Goal: Information Seeking & Learning: Learn about a topic

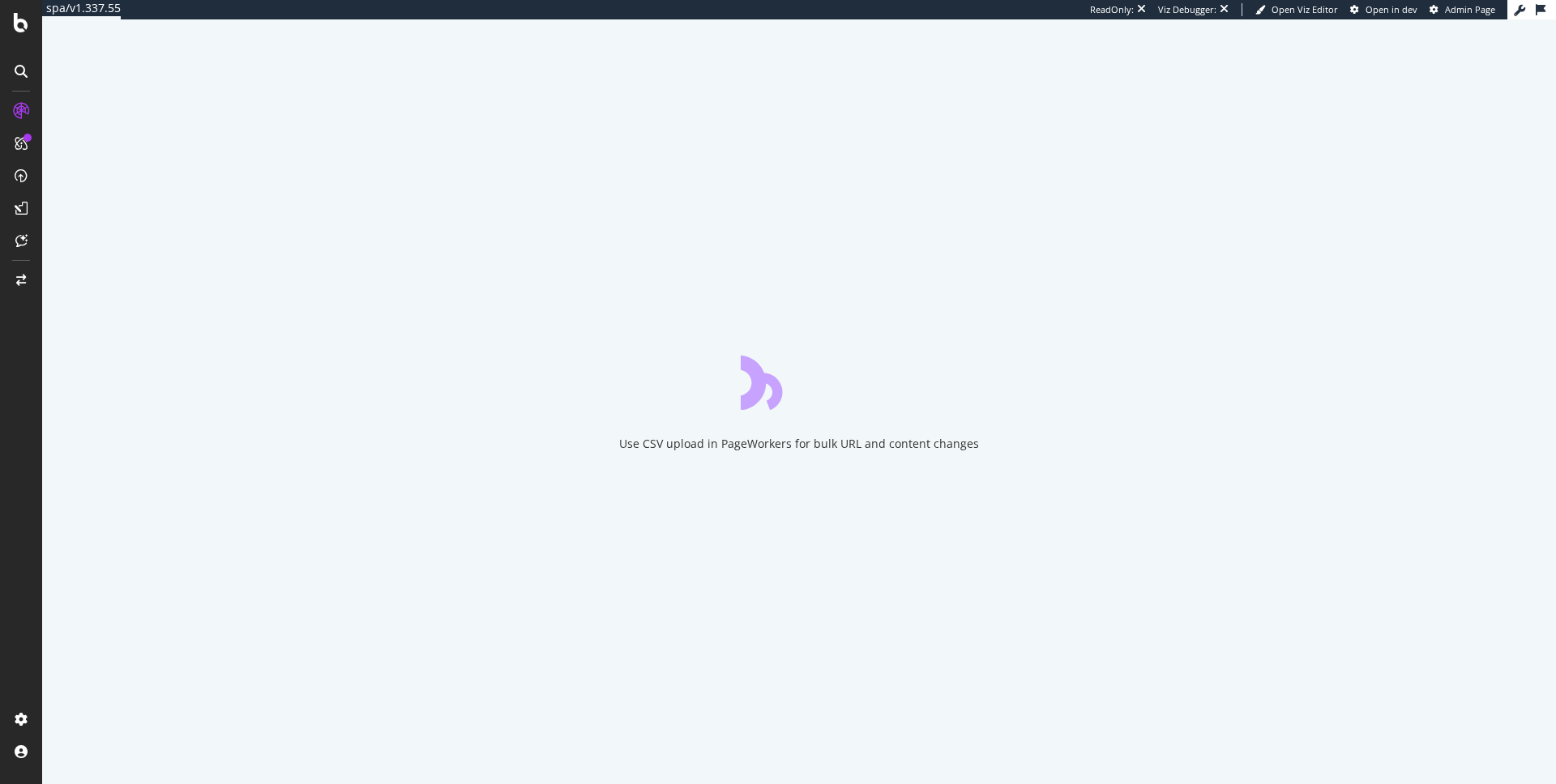
click at [1178, 71] on div "Use CSV upload in PageWorkers for bulk URL and content changes" at bounding box center [799, 402] width 1514 height 765
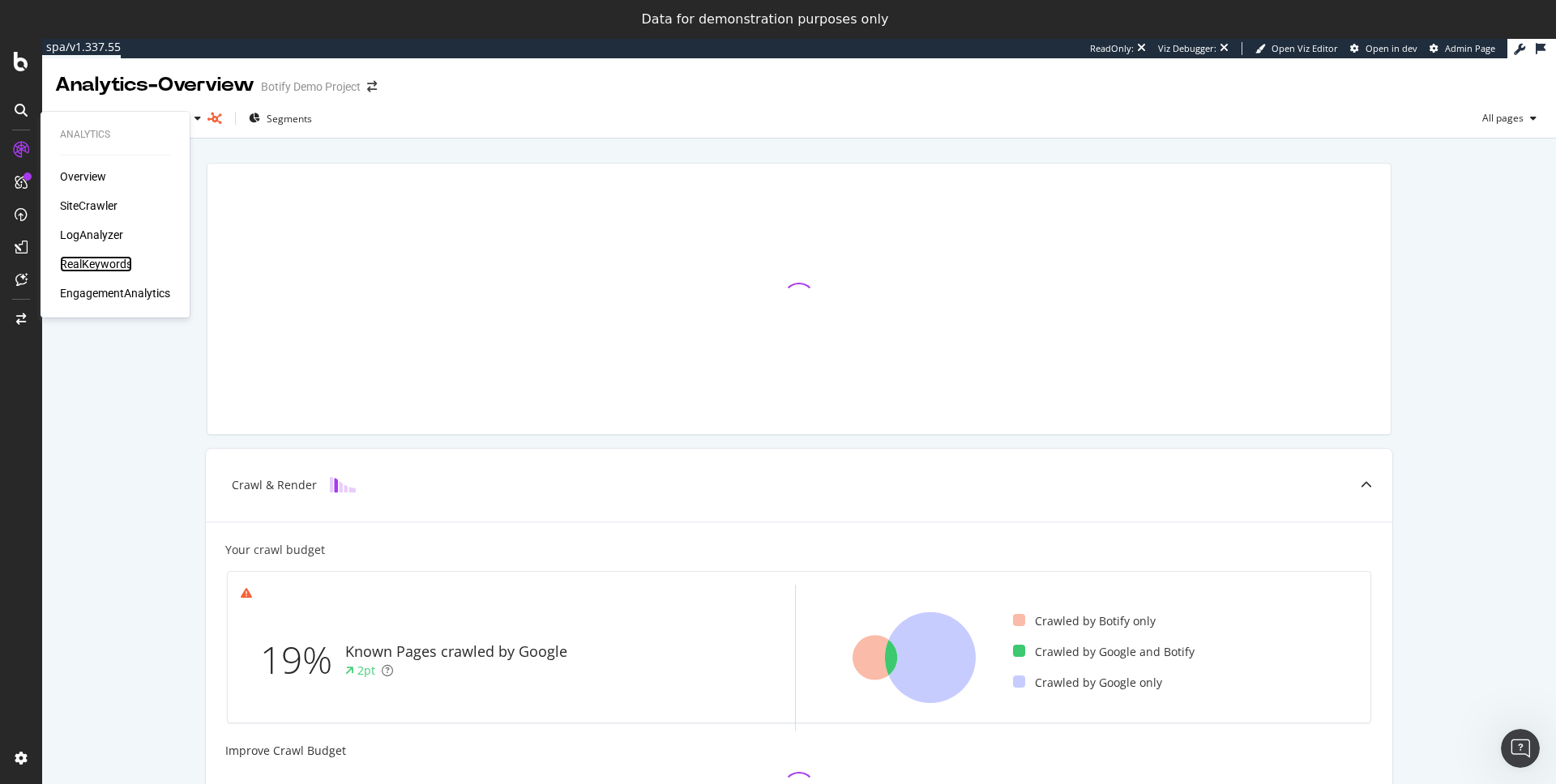
click at [92, 264] on div "RealKeywords" at bounding box center [96, 265] width 72 height 16
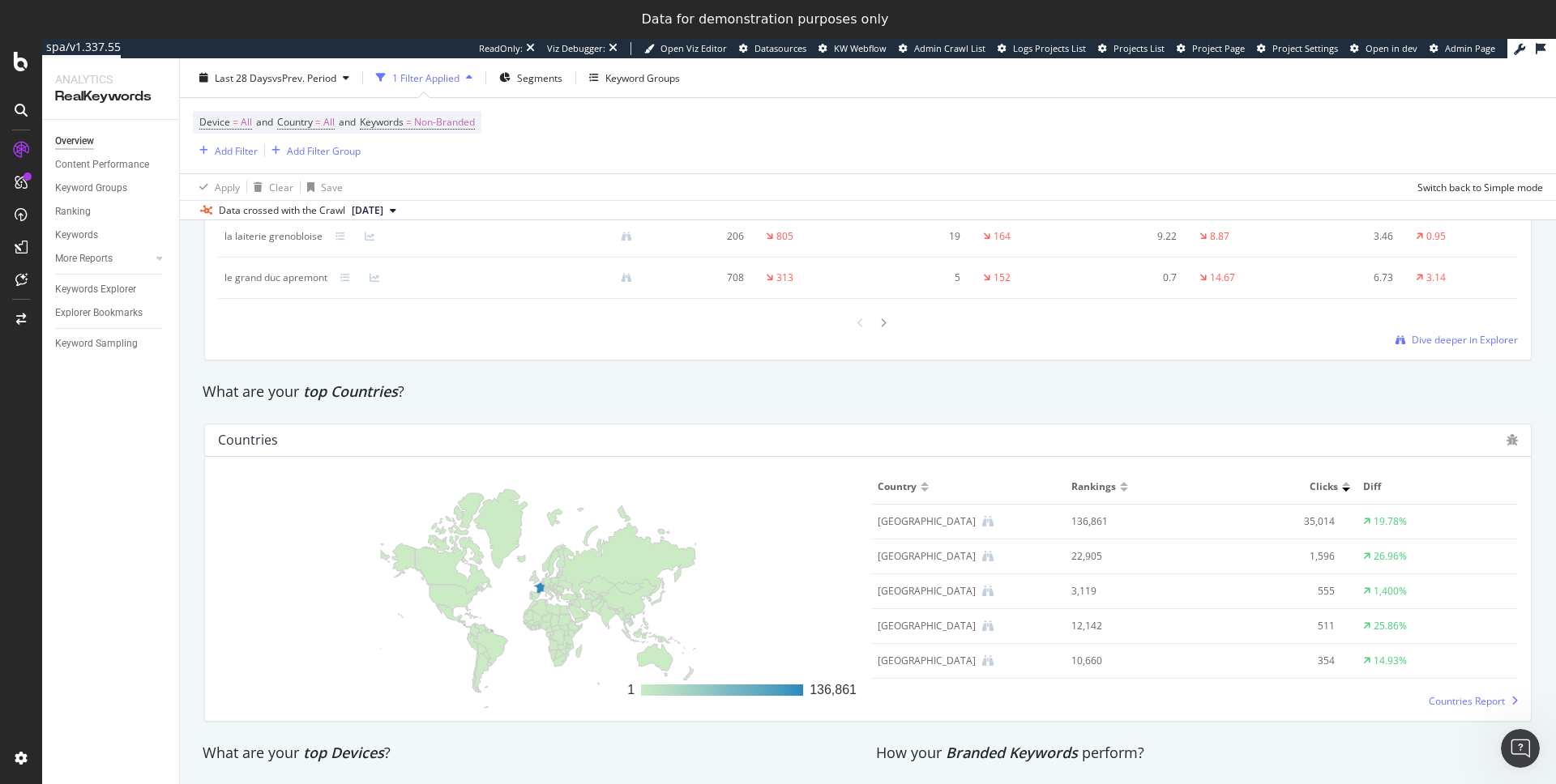
scroll to position [2298, 0]
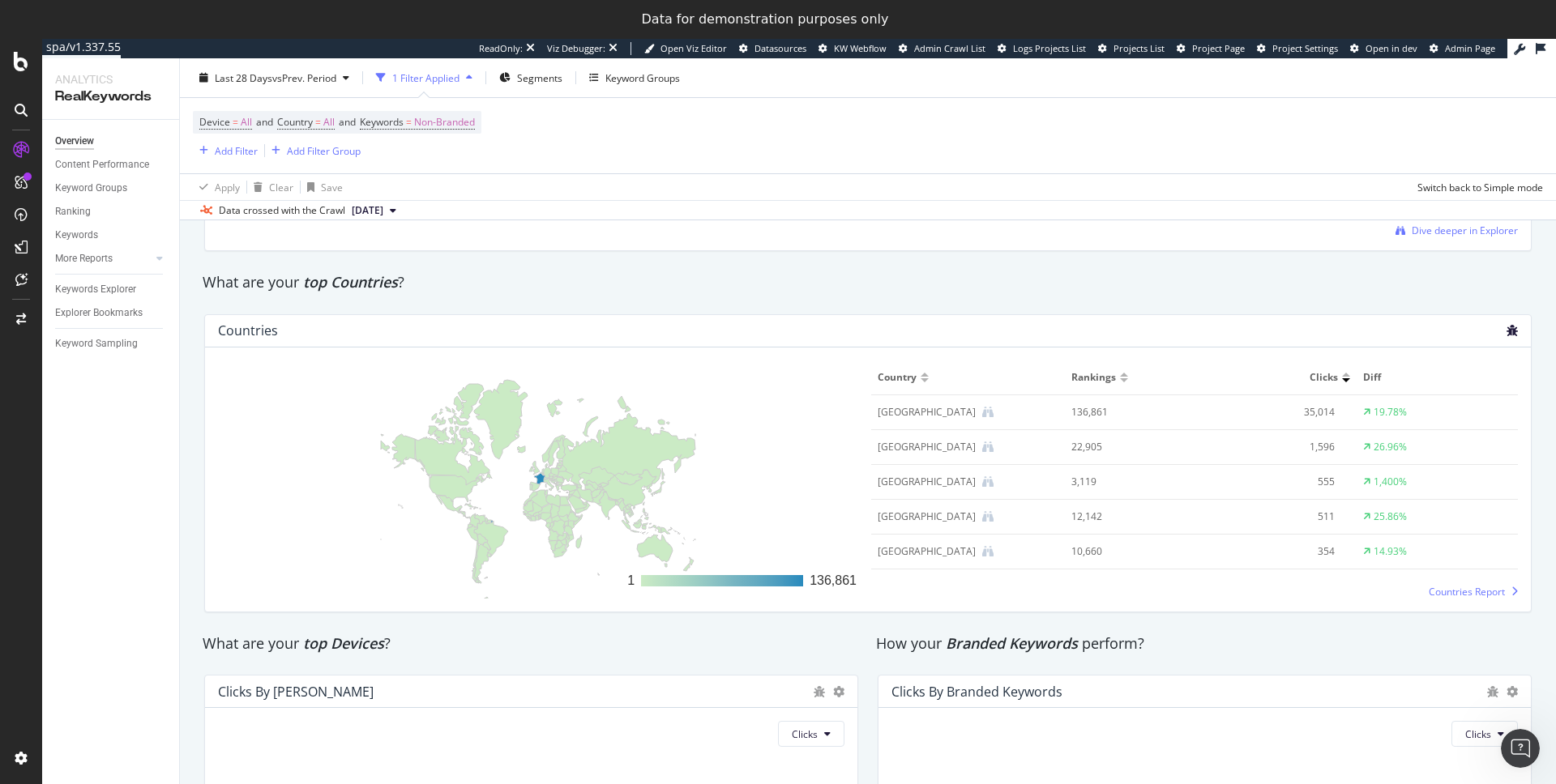
click at [1506, 330] on icon "bug" at bounding box center [1512, 330] width 11 height 11
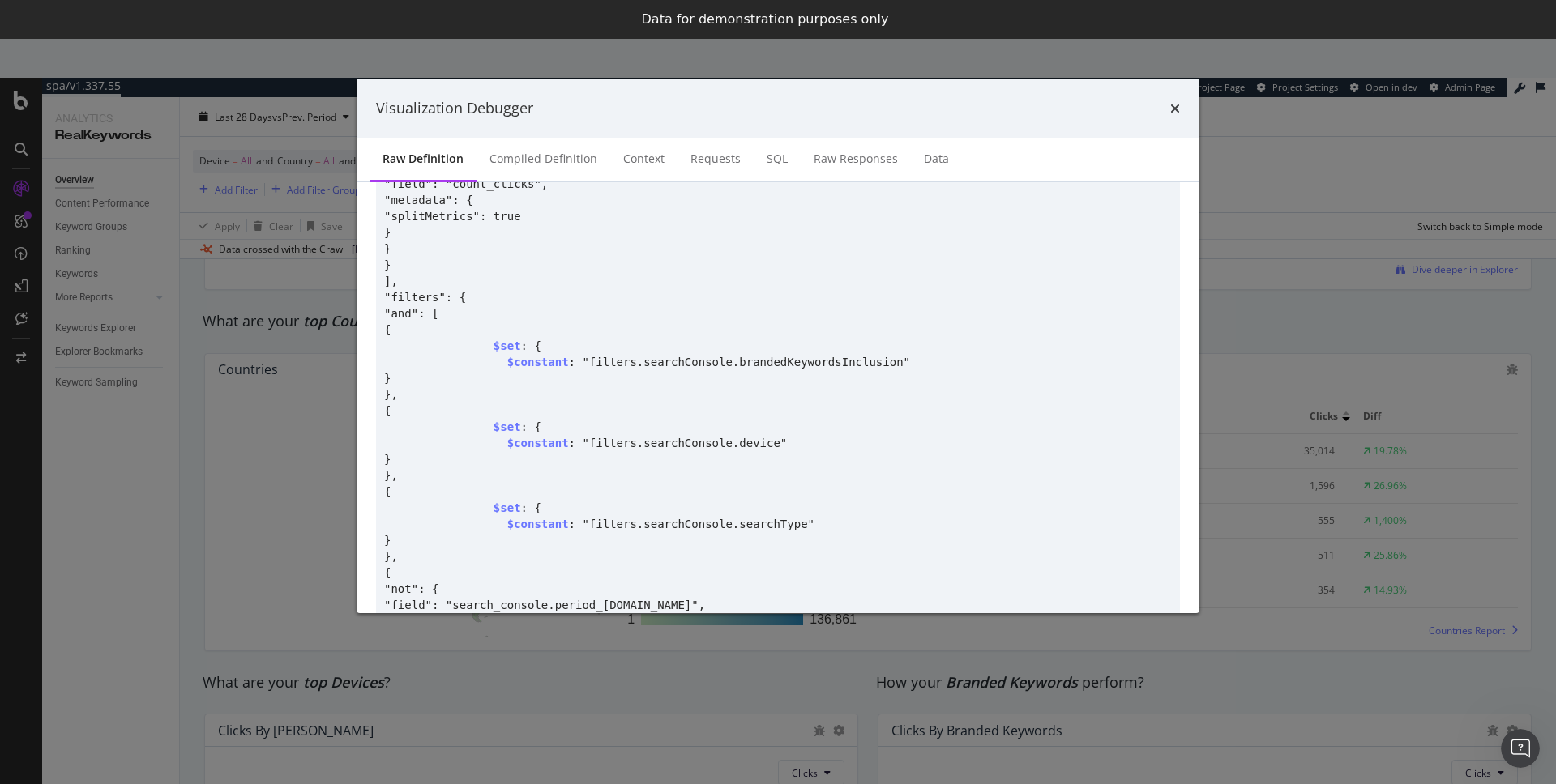
scroll to position [2638, 0]
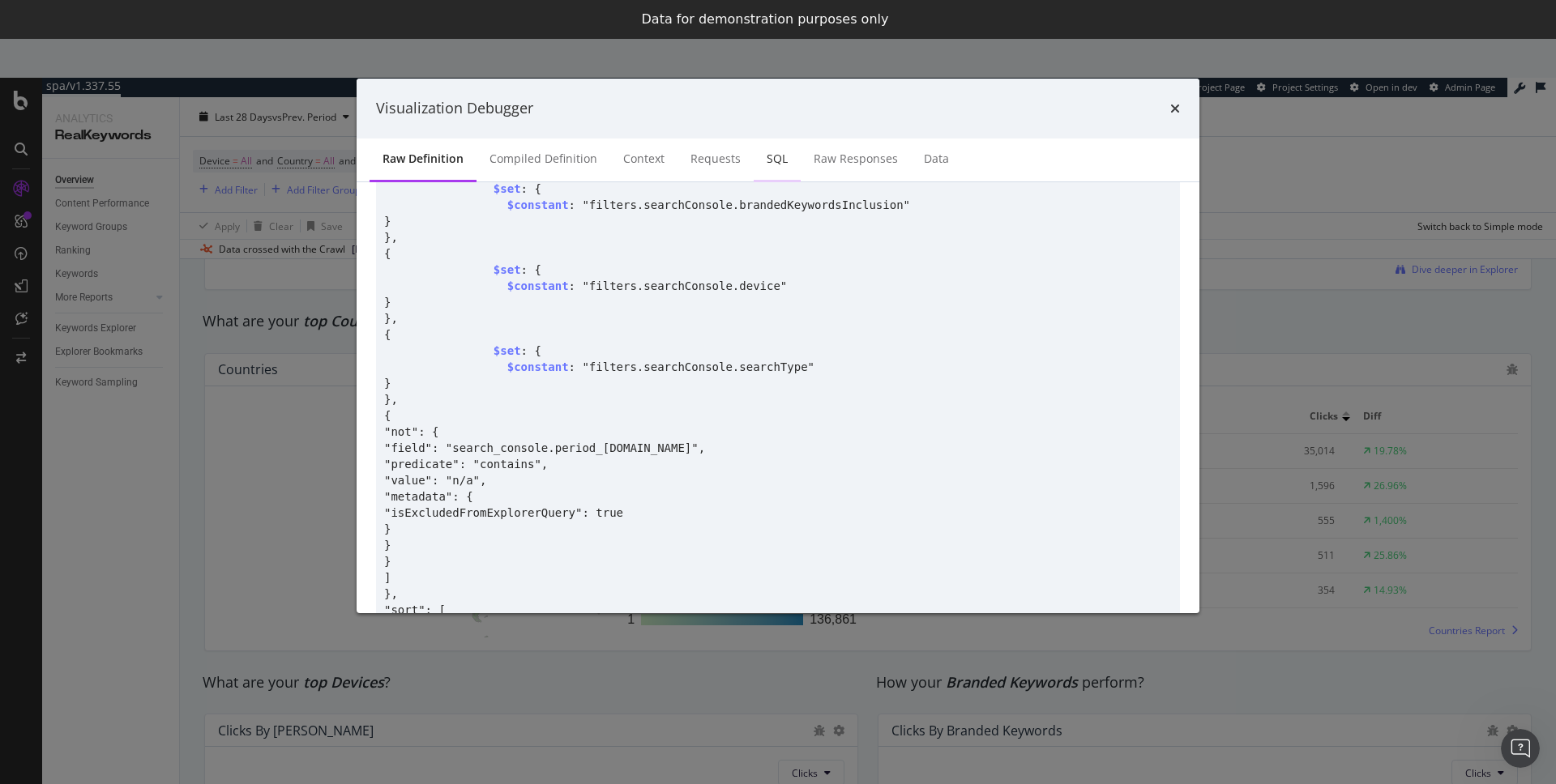
click at [756, 160] on div "SQL" at bounding box center [778, 160] width 47 height 45
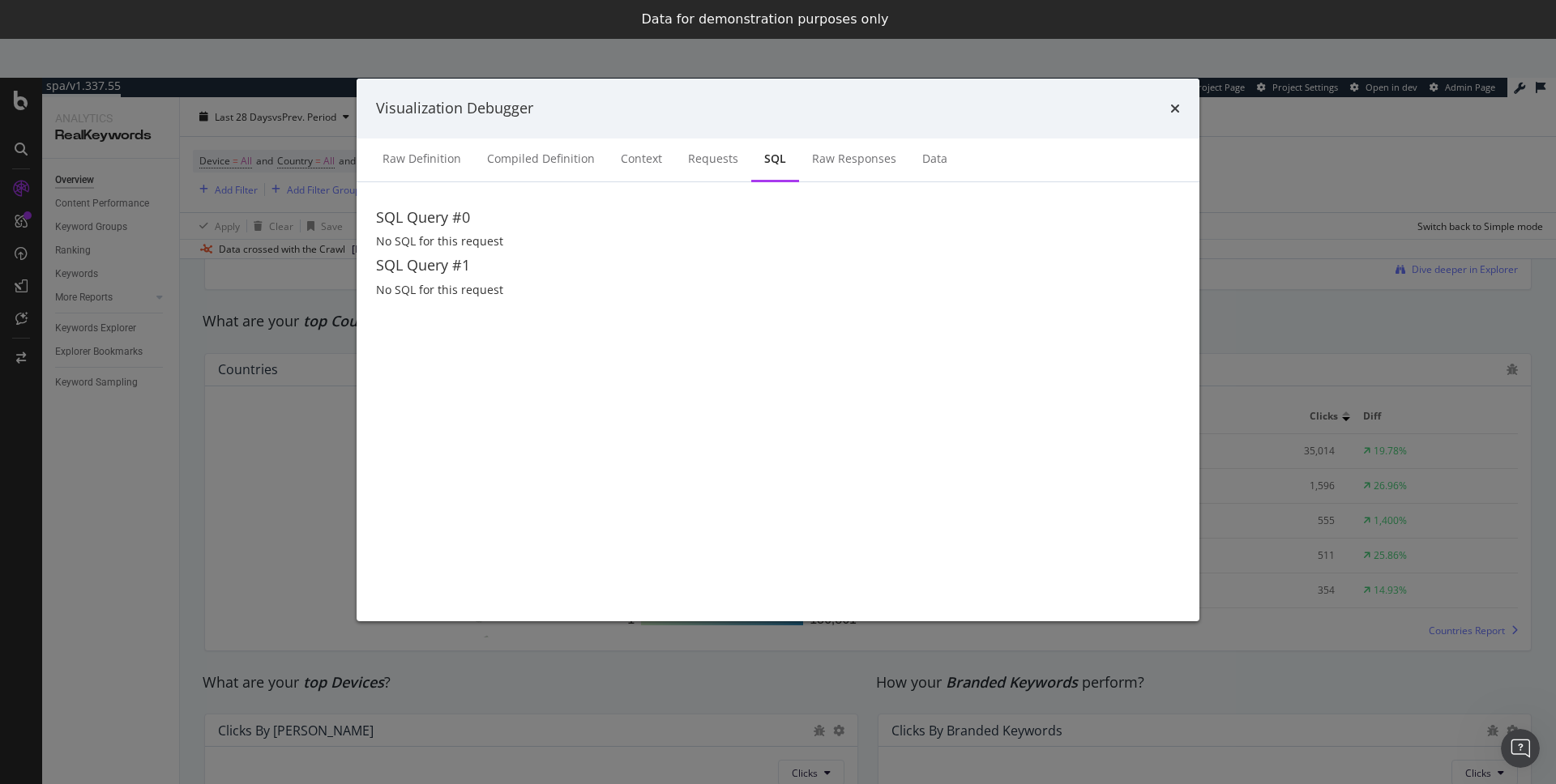
scroll to position [0, 0]
click at [679, 166] on div "Requests" at bounding box center [713, 160] width 76 height 45
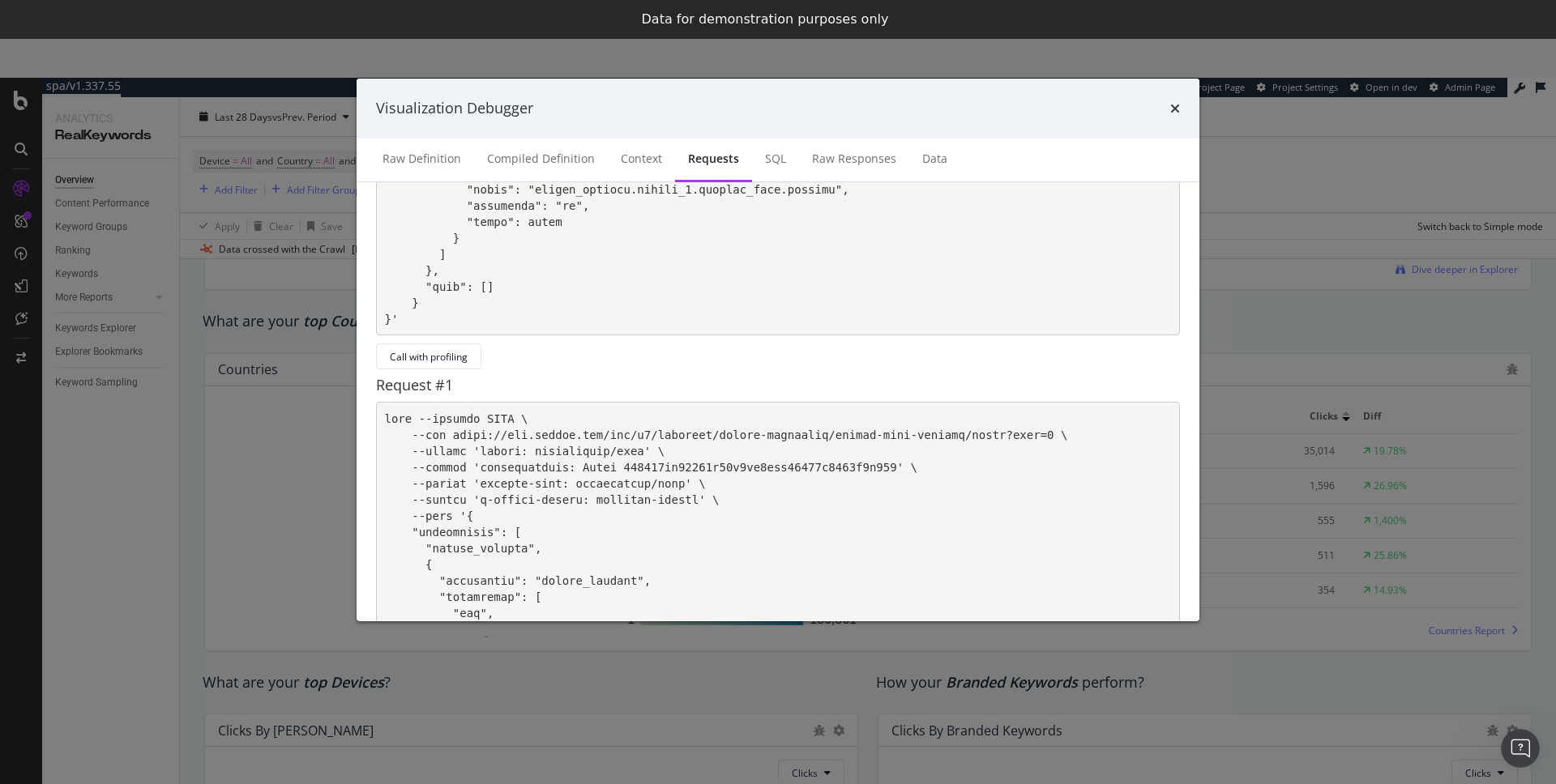
scroll to position [1086, 0]
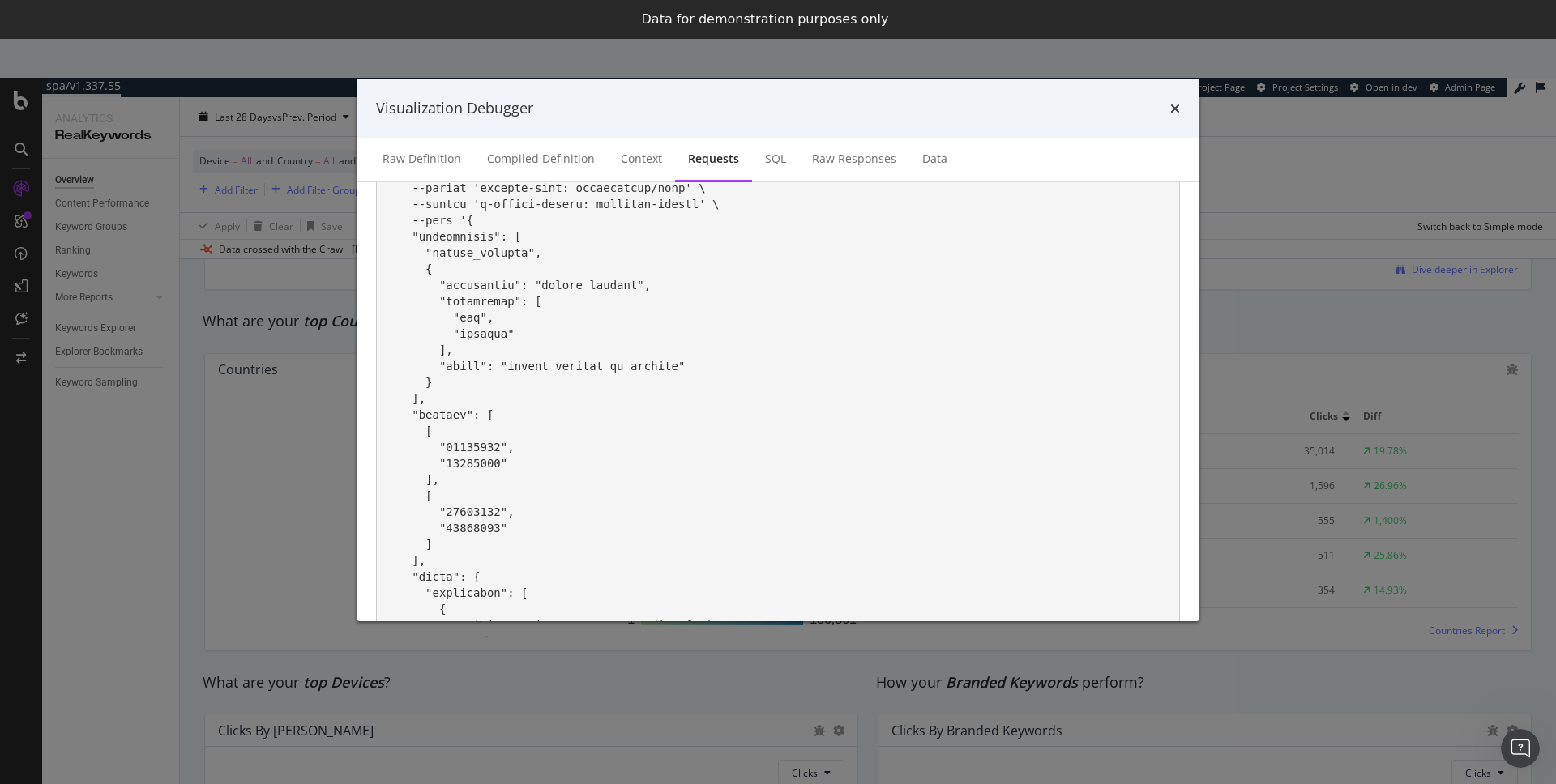
click at [1349, 344] on div "Visualization Debugger Raw Definition Compiled Definition Context Requests SQL …" at bounding box center [778, 392] width 1556 height 784
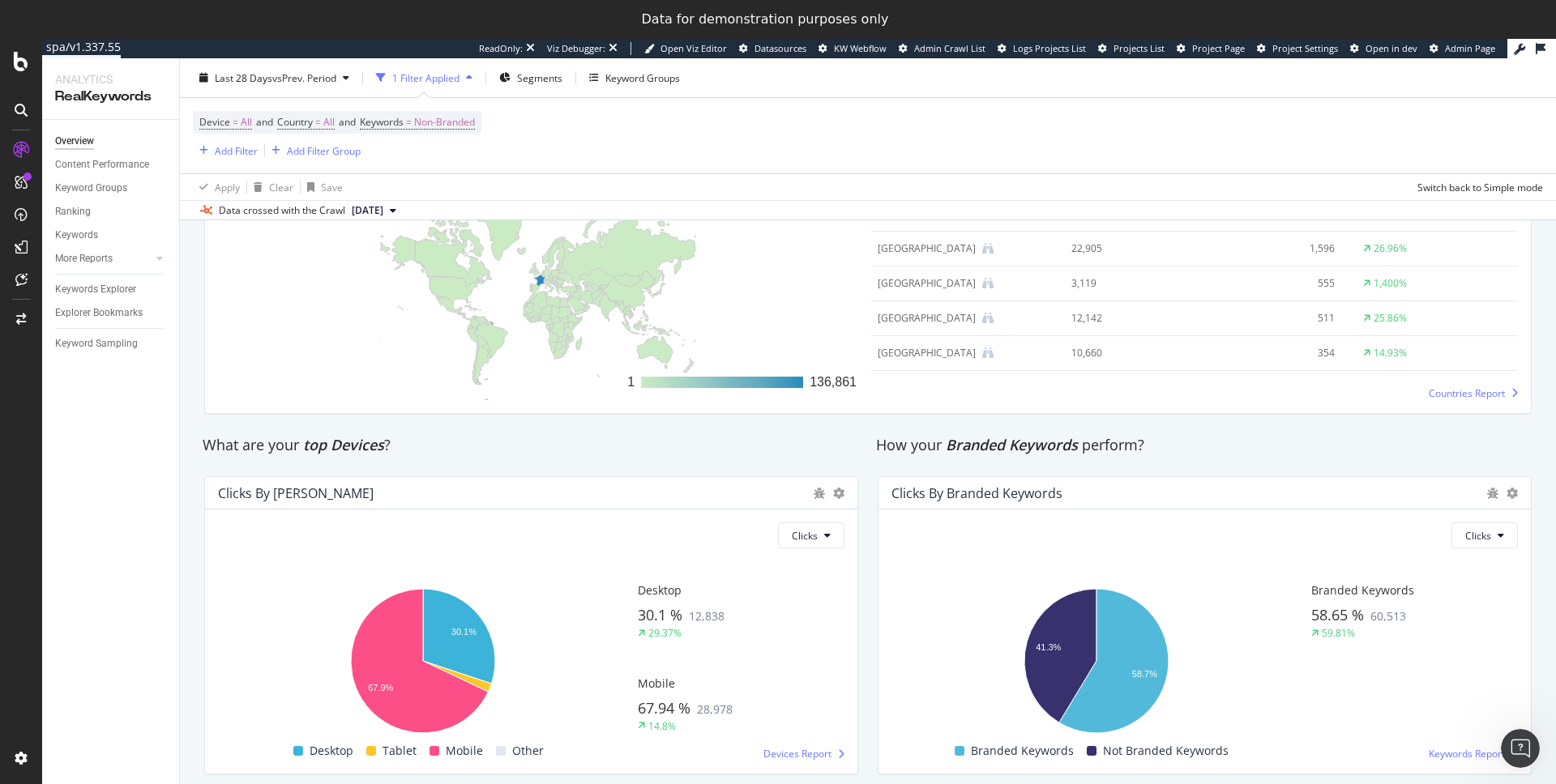
scroll to position [2518, 0]
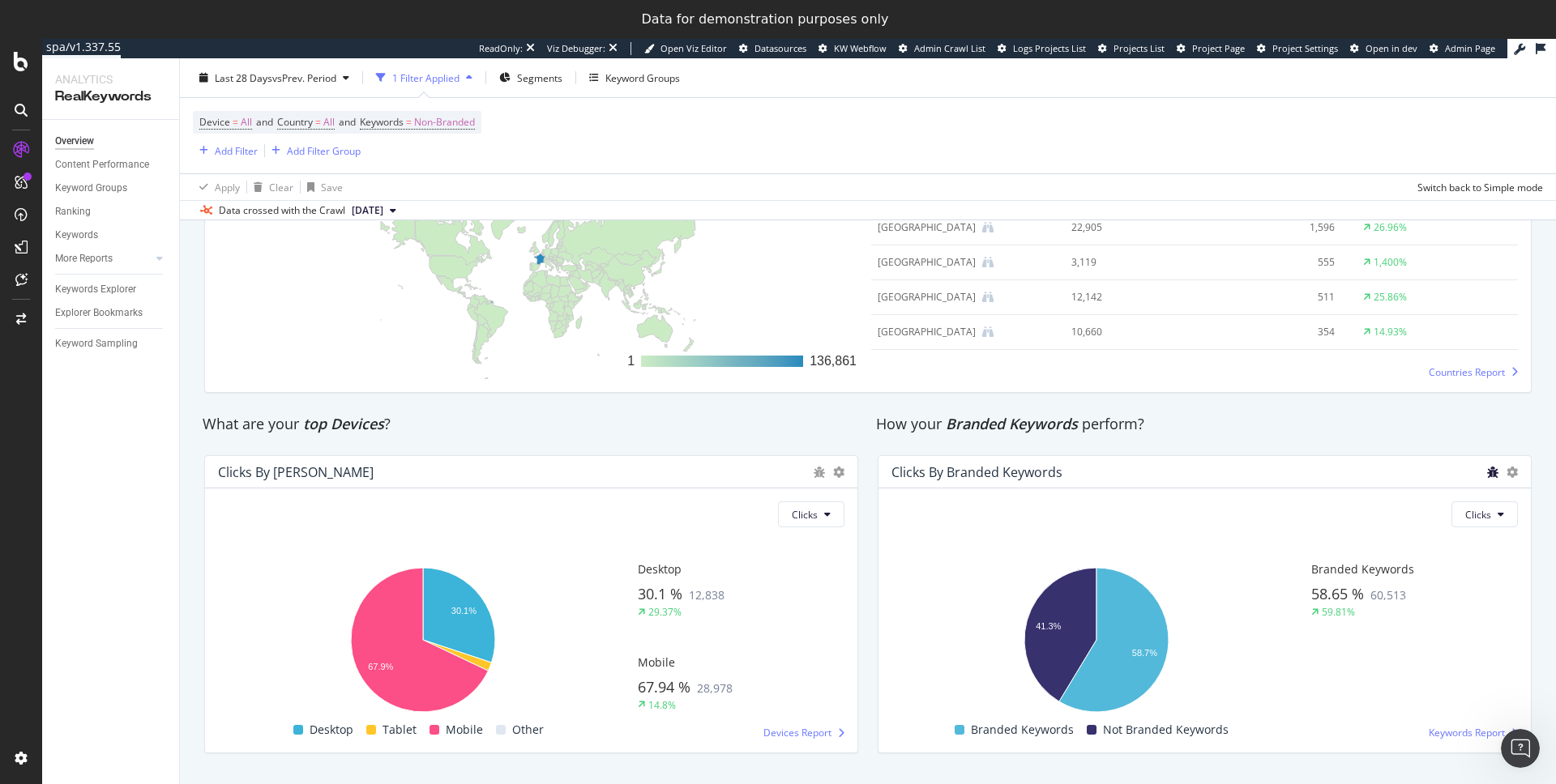
click at [1487, 472] on icon "bug" at bounding box center [1493, 472] width 11 height 11
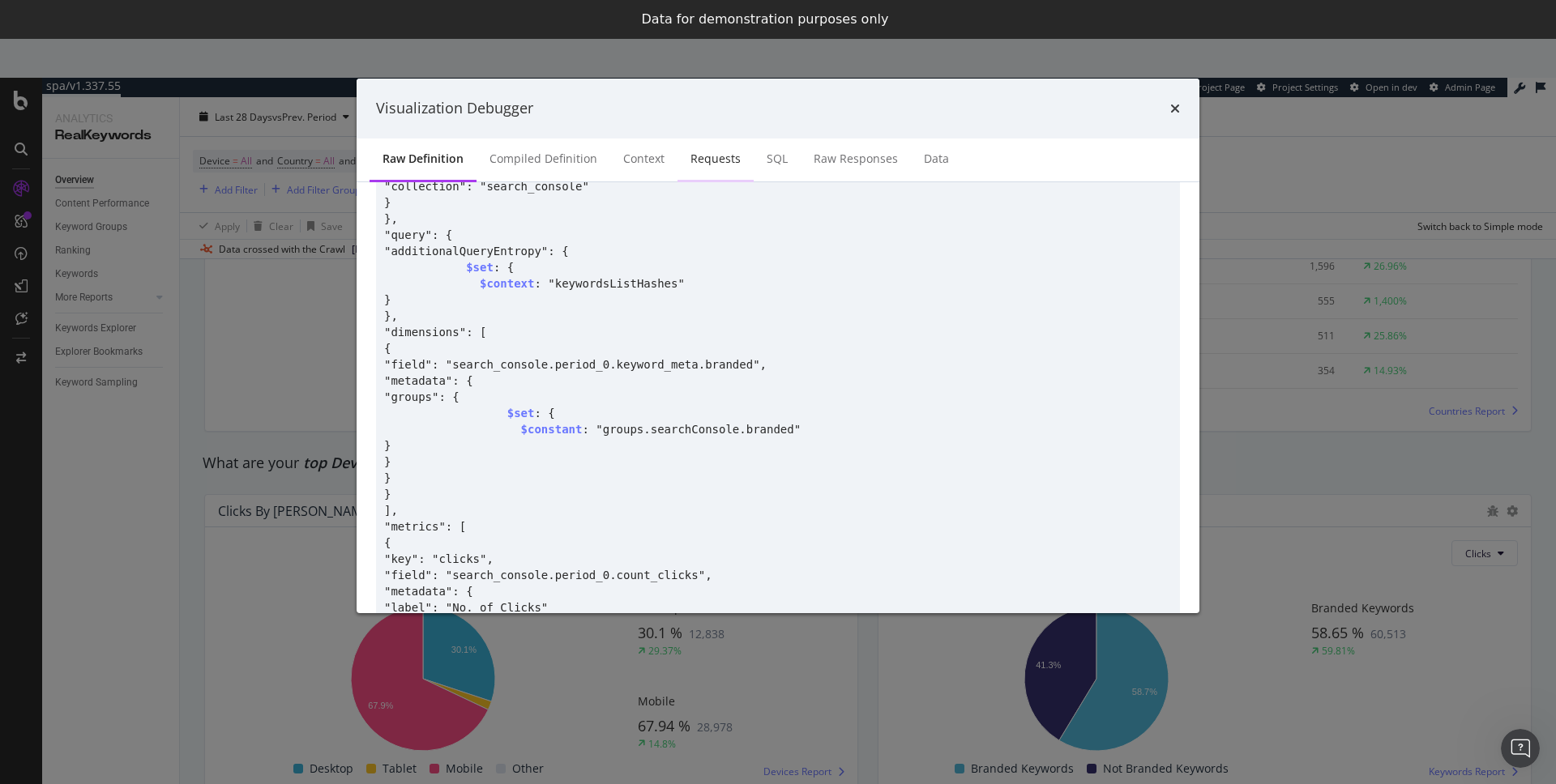
click at [698, 164] on div "Requests" at bounding box center [716, 159] width 50 height 16
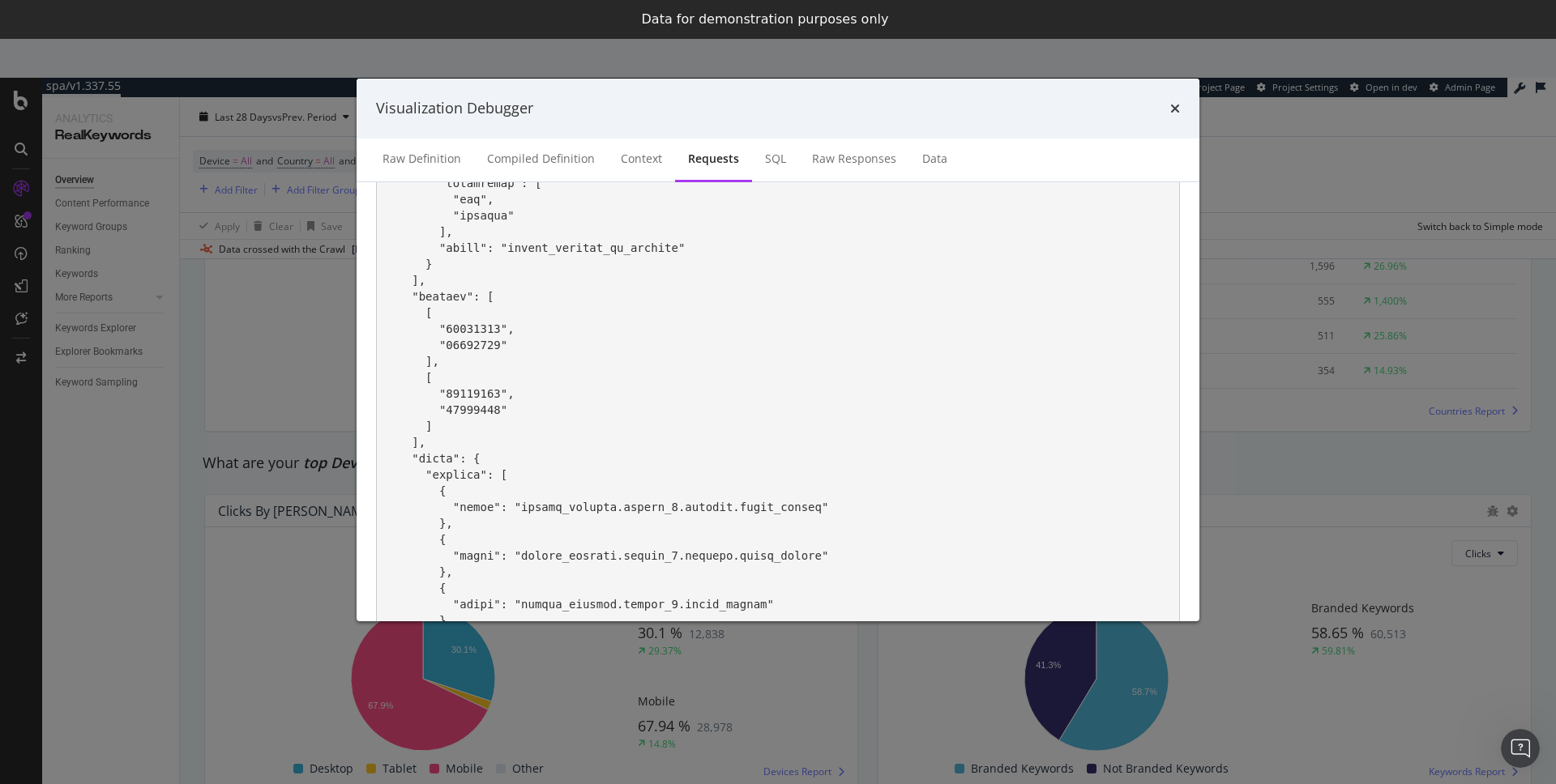
scroll to position [1115, 0]
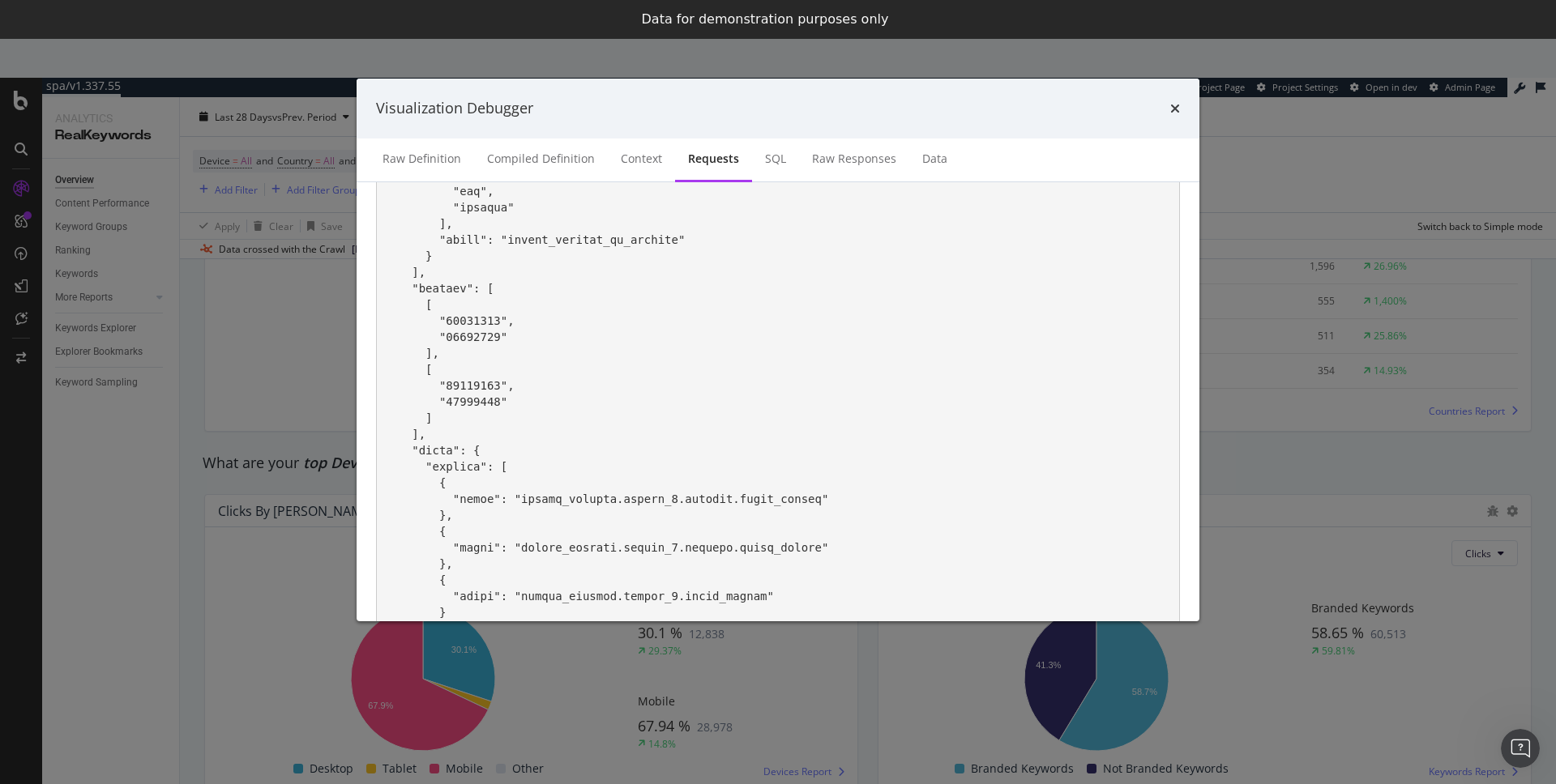
click at [1254, 521] on div "Visualization Debugger Raw Definition Compiled Definition Context Requests SQL …" at bounding box center [778, 392] width 1556 height 784
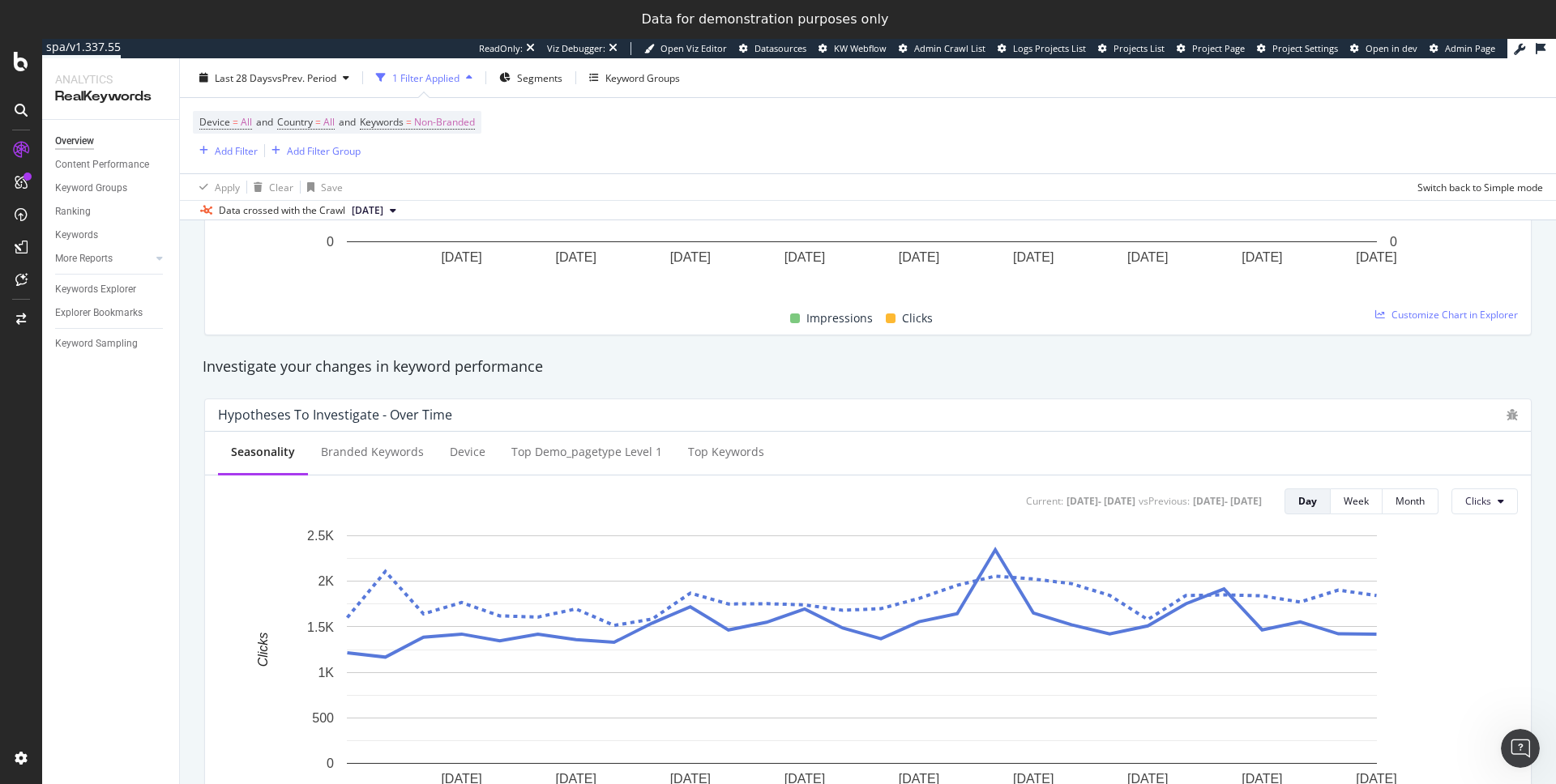
scroll to position [450, 0]
click at [1506, 408] on icon "bug" at bounding box center [1512, 411] width 11 height 11
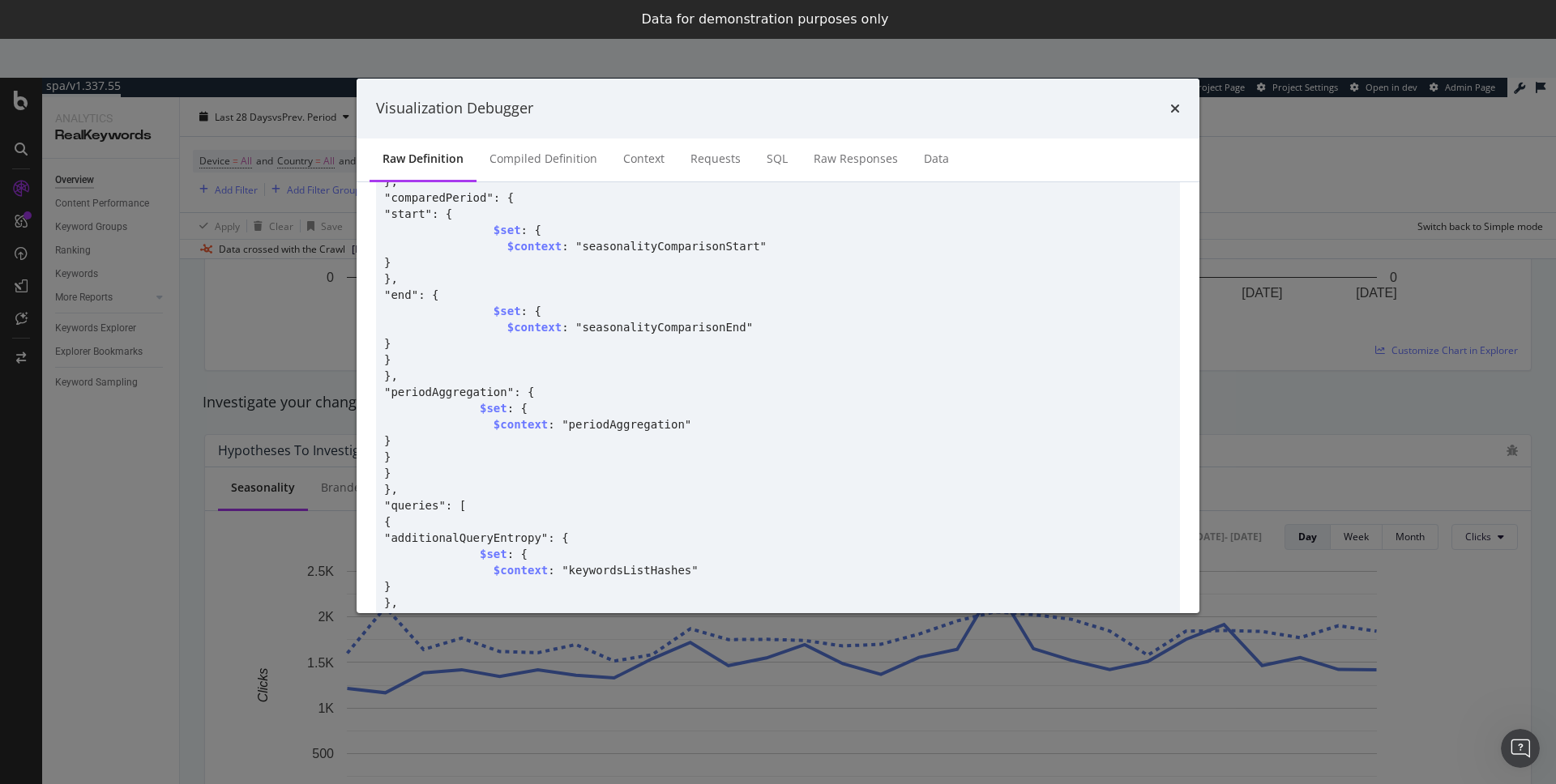
scroll to position [688, 0]
click at [717, 166] on div "Requests" at bounding box center [716, 159] width 50 height 16
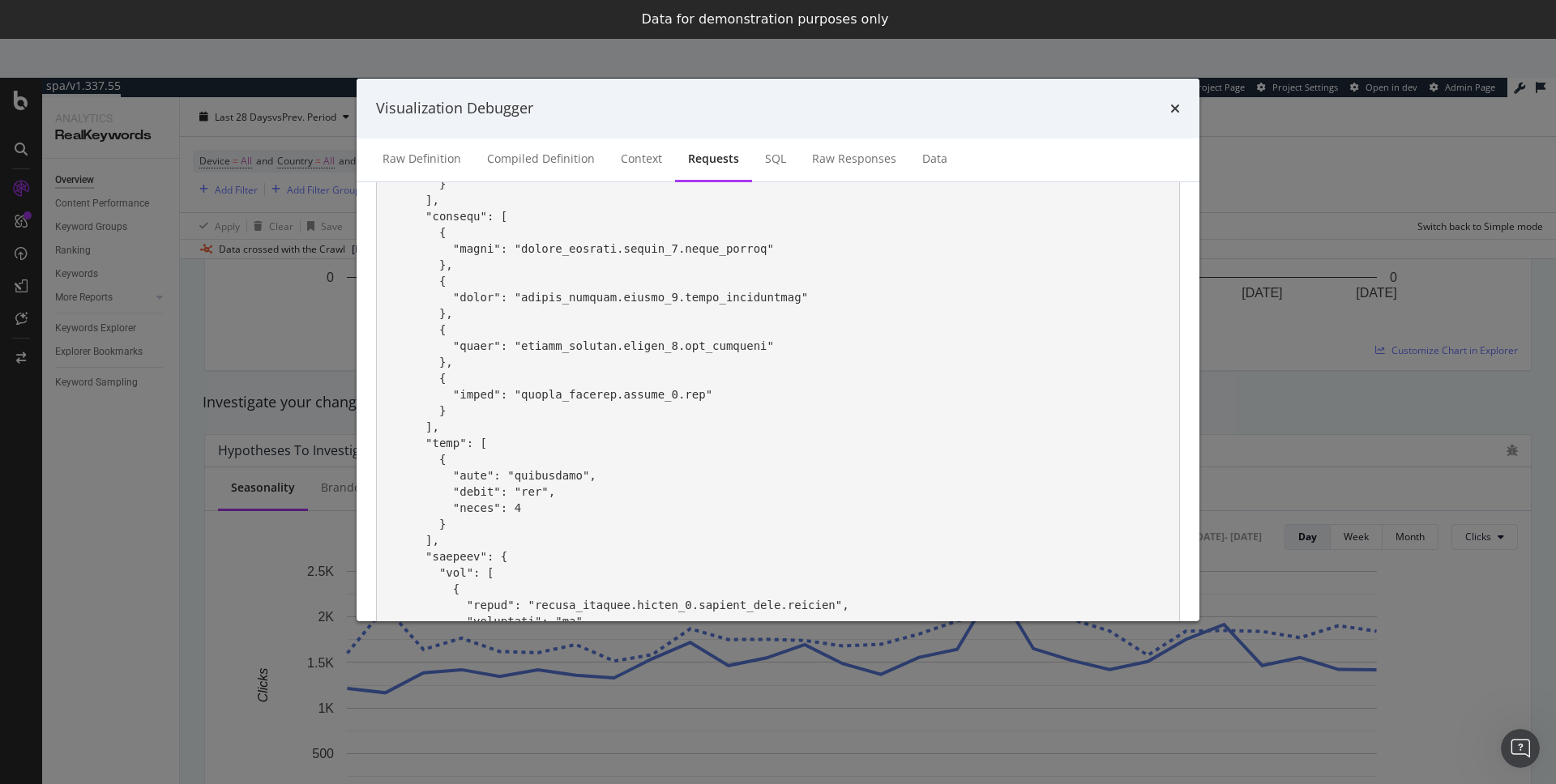
scroll to position [375, 0]
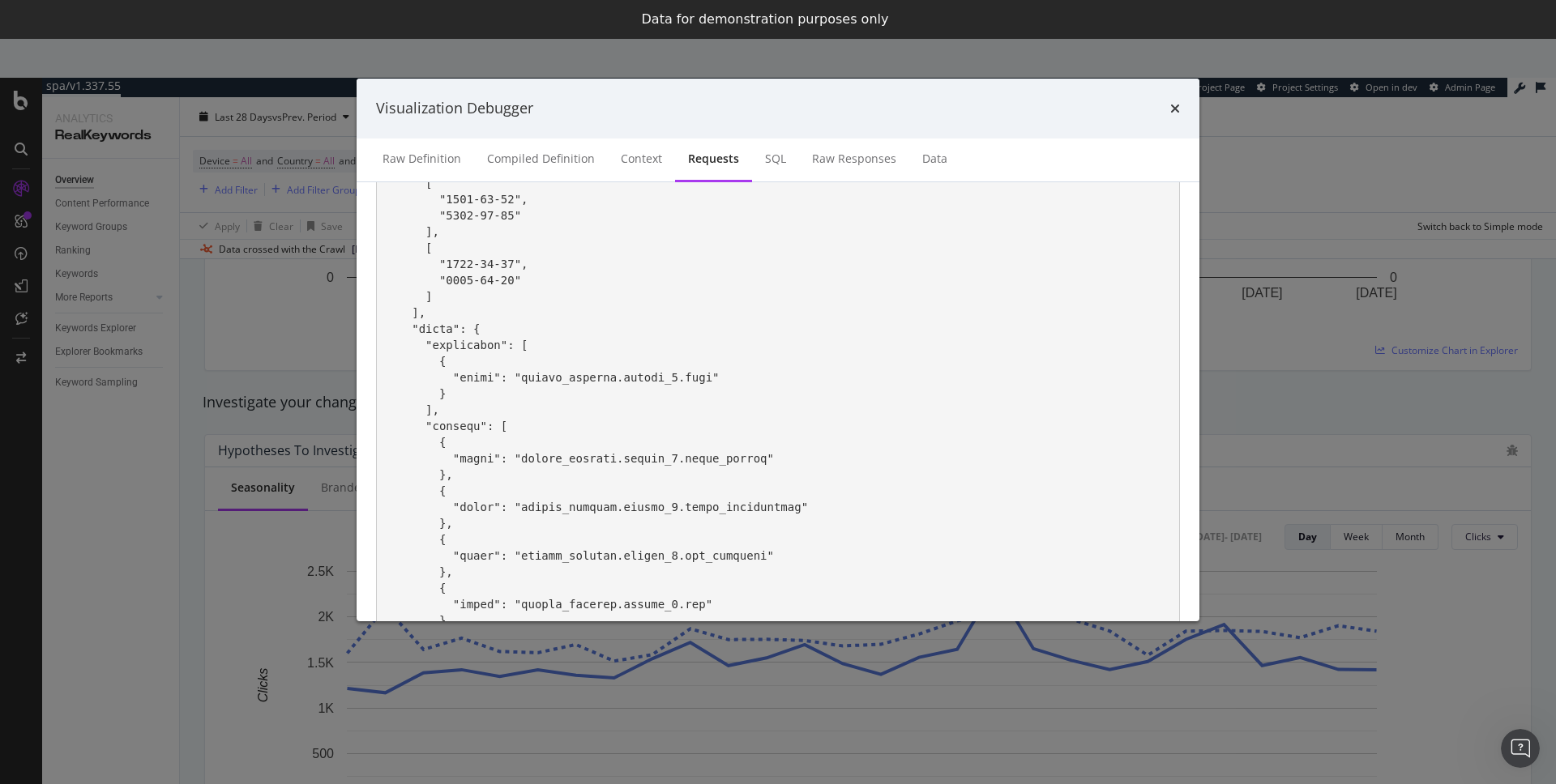
click at [1262, 389] on div "Visualization Debugger Raw Definition Compiled Definition Context Requests SQL …" at bounding box center [778, 392] width 1556 height 784
